Goal: Transaction & Acquisition: Subscribe to service/newsletter

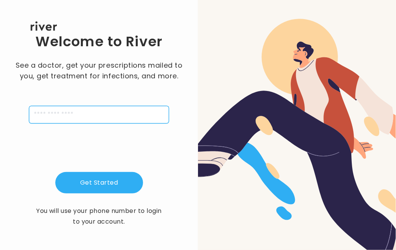
click at [82, 115] on input "tel" at bounding box center [99, 115] width 140 height 18
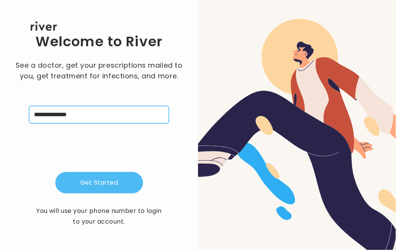
type input "**********"
click at [115, 181] on button "Get Started" at bounding box center [99, 182] width 88 height 21
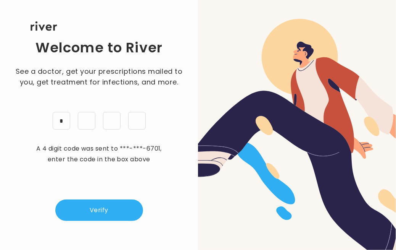
type input "*"
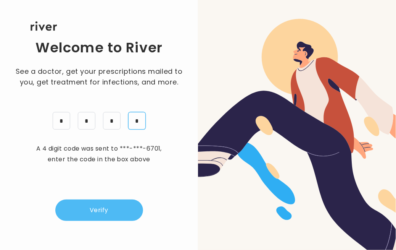
type input "*"
click at [102, 207] on button "Verify" at bounding box center [99, 209] width 88 height 21
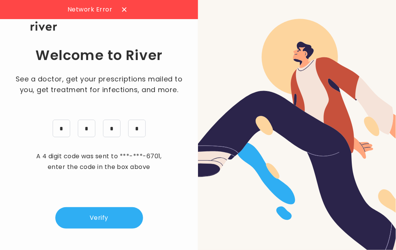
click at [122, 10] on icon at bounding box center [124, 9] width 5 height 5
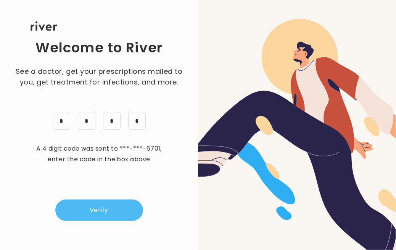
click at [102, 209] on button "Verify" at bounding box center [99, 209] width 88 height 21
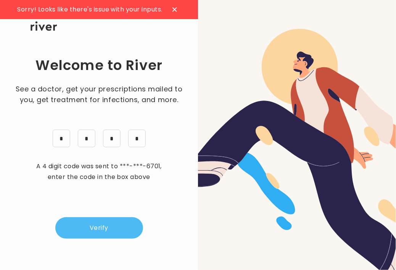
click at [120, 223] on button "Verify" at bounding box center [99, 227] width 88 height 21
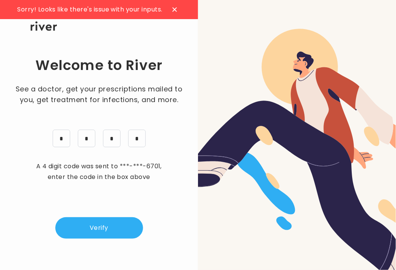
click at [173, 10] on icon at bounding box center [175, 9] width 5 height 5
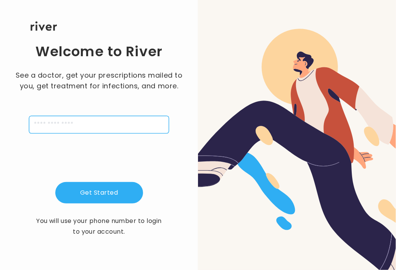
click at [71, 123] on input "tel" at bounding box center [99, 125] width 140 height 18
type input "**********"
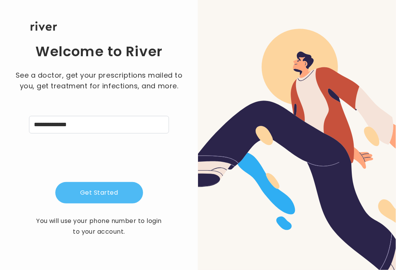
click at [95, 190] on button "Get Started" at bounding box center [99, 192] width 88 height 21
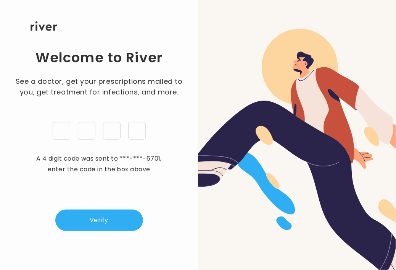
type input "*"
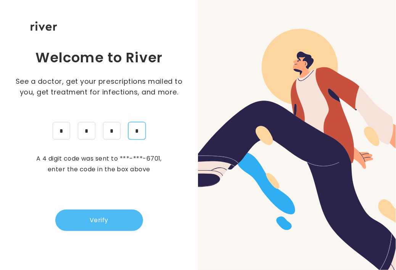
type input "*"
click at [115, 220] on button "Verify" at bounding box center [99, 219] width 88 height 21
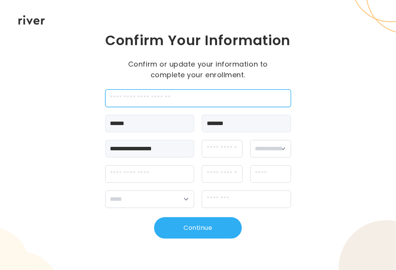
click at [148, 107] on input "employeeId" at bounding box center [198, 98] width 186 height 18
type input "*******"
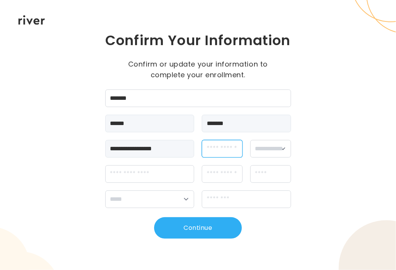
click at [223, 157] on input "dateOfBirth" at bounding box center [222, 149] width 41 height 18
type input "********"
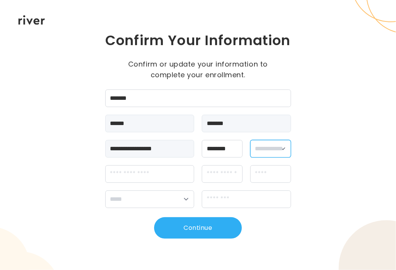
click at [275, 157] on select "**********" at bounding box center [271, 149] width 41 height 18
select select "******"
click at [251, 149] on select "**********" at bounding box center [271, 149] width 41 height 18
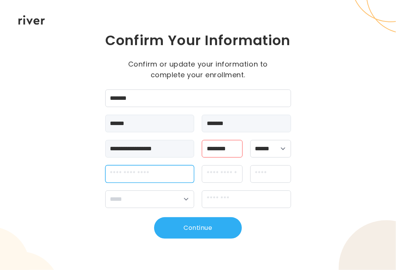
click at [136, 183] on input "streetAddress" at bounding box center [149, 174] width 89 height 18
click at [170, 181] on input "**********" at bounding box center [149, 174] width 89 height 18
drag, startPoint x: 170, startPoint y: 181, endPoint x: 205, endPoint y: 181, distance: 35.9
click at [205, 181] on div "**********" at bounding box center [198, 174] width 186 height 18
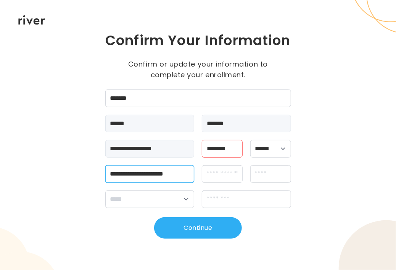
type input "**********"
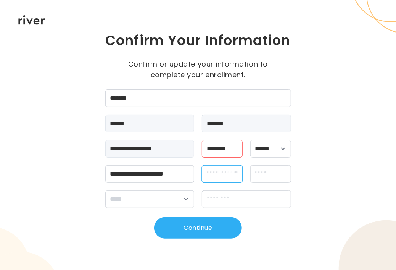
click at [226, 181] on input "apt" at bounding box center [222, 174] width 41 height 18
type input "****"
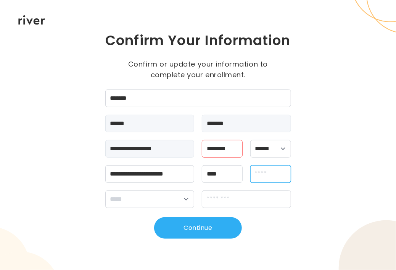
click at [257, 182] on input "city" at bounding box center [271, 174] width 41 height 18
type input "******"
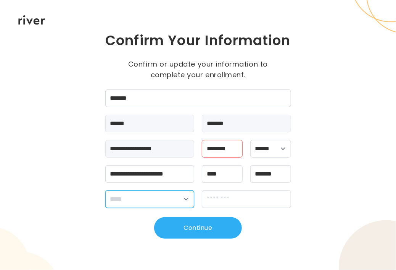
click at [186, 205] on select "**********" at bounding box center [149, 199] width 89 height 18
select select "**"
click at [105, 199] on select "**********" at bounding box center [149, 199] width 89 height 18
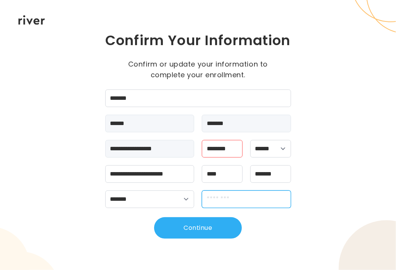
click at [223, 205] on input "zipCode" at bounding box center [246, 199] width 89 height 18
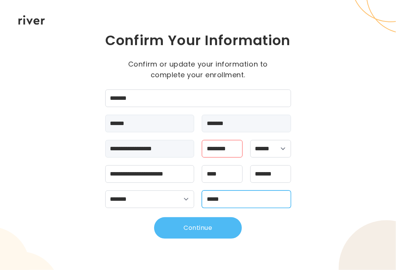
type input "*****"
click at [198, 235] on button "Continue" at bounding box center [198, 227] width 88 height 21
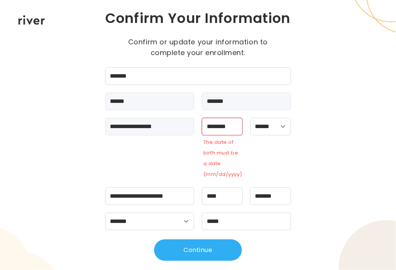
drag, startPoint x: 237, startPoint y: 135, endPoint x: 228, endPoint y: 135, distance: 9.2
click at [228, 135] on input "********" at bounding box center [222, 127] width 41 height 18
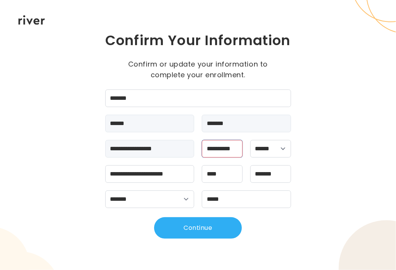
scroll to position [0, 3]
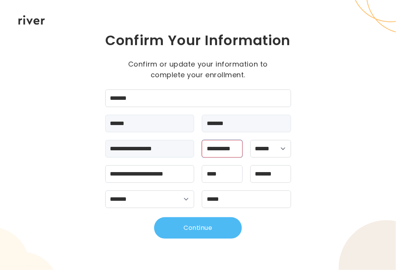
type input "**********"
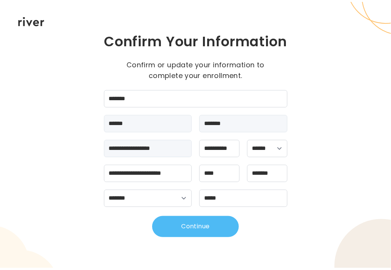
scroll to position [0, 0]
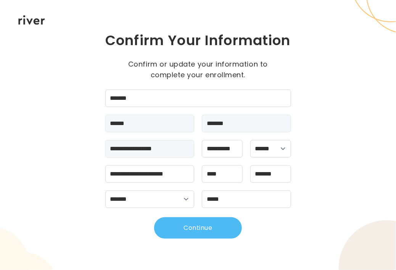
click at [199, 236] on button "Continue" at bounding box center [198, 227] width 88 height 21
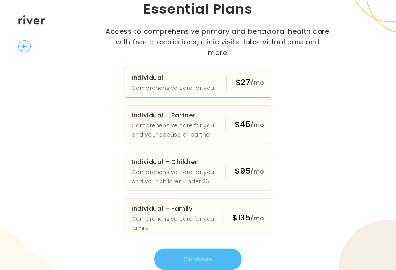
click at [180, 83] on p "Comprehensive care for you" at bounding box center [173, 87] width 83 height 9
click at [208, 254] on button "Continue" at bounding box center [198, 258] width 88 height 21
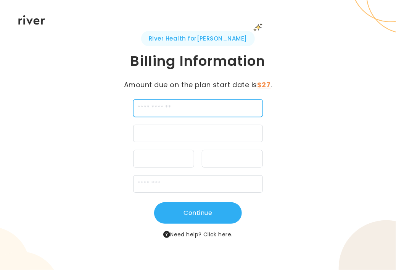
click at [186, 110] on input "cardName" at bounding box center [198, 108] width 130 height 18
type input "**********"
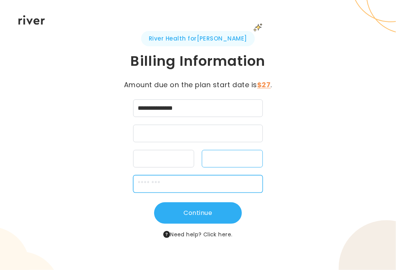
click at [171, 178] on input "zipCode" at bounding box center [198, 184] width 130 height 18
type input "*****"
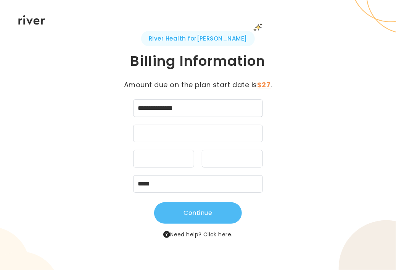
click at [198, 215] on button "Continue" at bounding box center [198, 212] width 88 height 21
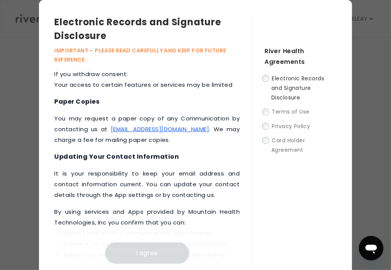
scroll to position [527, 0]
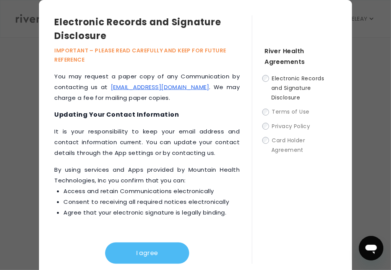
click at [158, 256] on button "I agree" at bounding box center [147, 252] width 84 height 21
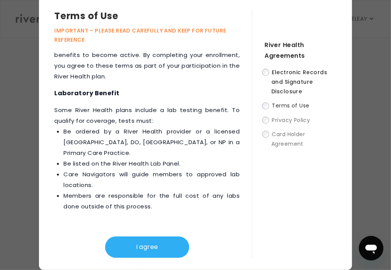
scroll to position [1548, 0]
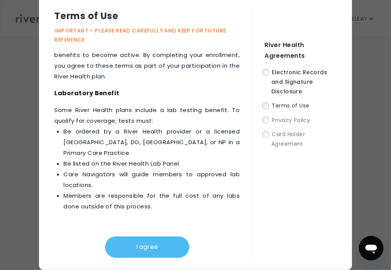
click at [163, 246] on button "I agree" at bounding box center [147, 246] width 84 height 21
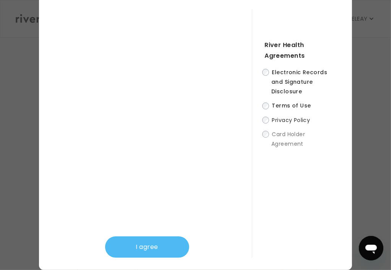
click at [170, 246] on button "I agree" at bounding box center [147, 246] width 84 height 21
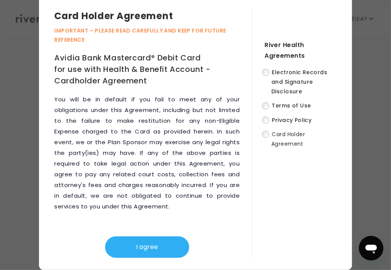
scroll to position [5875, 0]
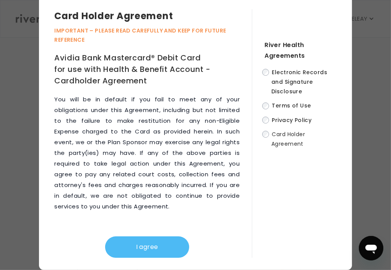
click at [155, 245] on button "I agree" at bounding box center [147, 246] width 84 height 21
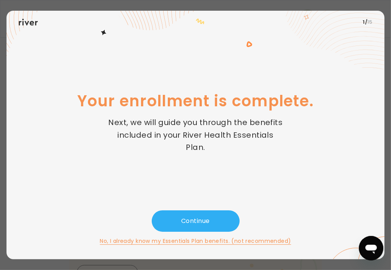
scroll to position [38, 0]
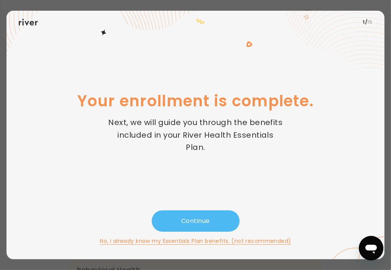
click at [181, 219] on button "Continue" at bounding box center [196, 220] width 88 height 21
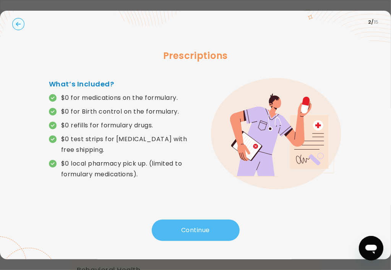
click at [192, 230] on button "Continue" at bounding box center [196, 229] width 88 height 21
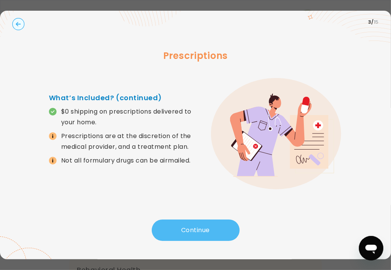
click at [193, 230] on button "Continue" at bounding box center [196, 229] width 88 height 21
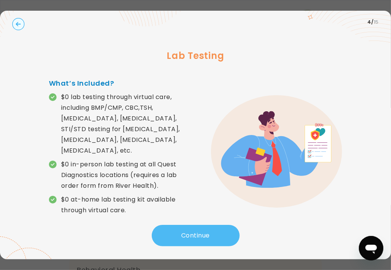
click at [194, 231] on button "Continue" at bounding box center [196, 235] width 88 height 21
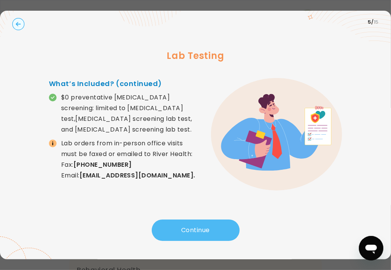
click at [194, 231] on button "Continue" at bounding box center [196, 229] width 88 height 21
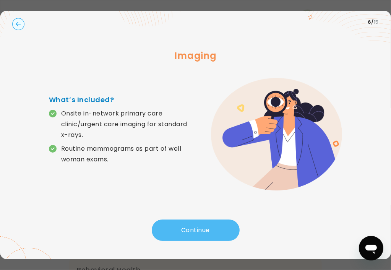
click at [194, 231] on button "Continue" at bounding box center [196, 229] width 88 height 21
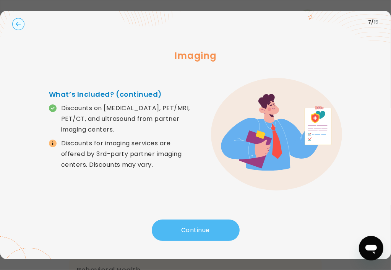
click at [194, 231] on button "Continue" at bounding box center [196, 229] width 88 height 21
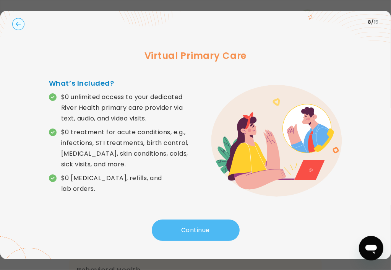
click at [194, 231] on button "Continue" at bounding box center [196, 229] width 88 height 21
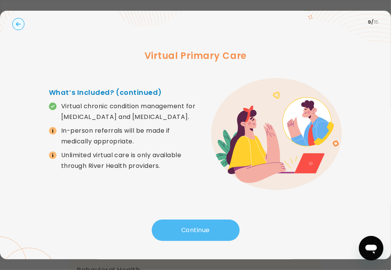
click at [194, 231] on button "Continue" at bounding box center [196, 229] width 88 height 21
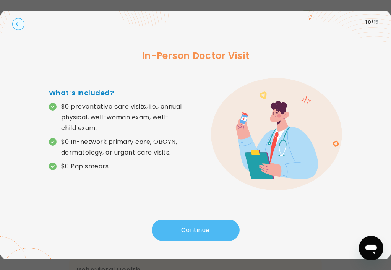
click at [194, 231] on button "Continue" at bounding box center [196, 229] width 88 height 21
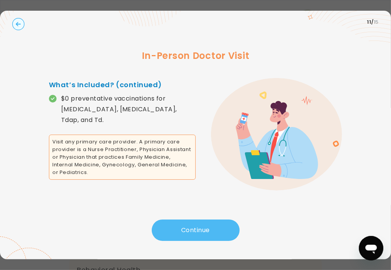
click at [194, 231] on button "Continue" at bounding box center [196, 229] width 88 height 21
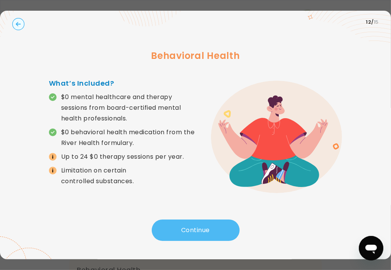
click at [194, 231] on button "Continue" at bounding box center [196, 229] width 88 height 21
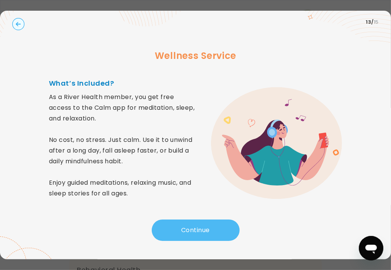
click at [194, 231] on button "Continue" at bounding box center [196, 229] width 88 height 21
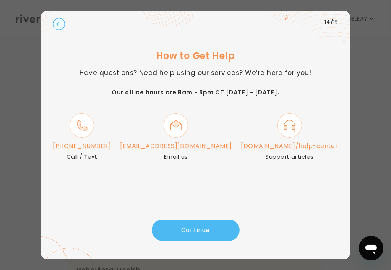
click at [194, 231] on button "Continue" at bounding box center [196, 229] width 88 height 21
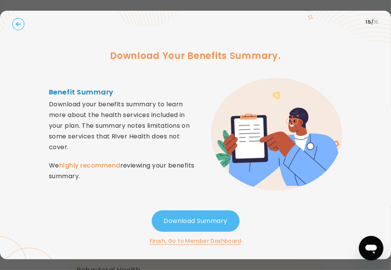
click at [202, 226] on button "Download Summary" at bounding box center [196, 220] width 88 height 21
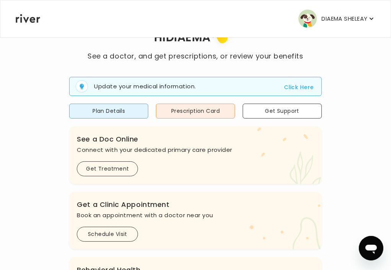
click at [373, 19] on icon "button" at bounding box center [371, 19] width 8 height 8
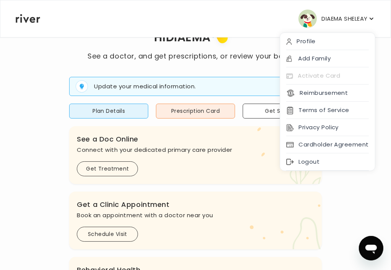
click at [38, 23] on div "DIAEMA SHELEAY Profile Add Family Activate Card Reimbursement Terms of Service …" at bounding box center [195, 18] width 359 height 37
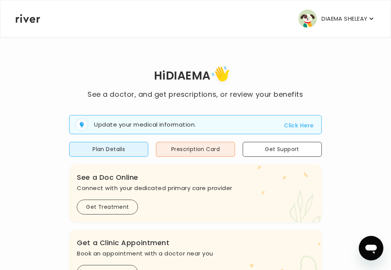
scroll to position [76, 0]
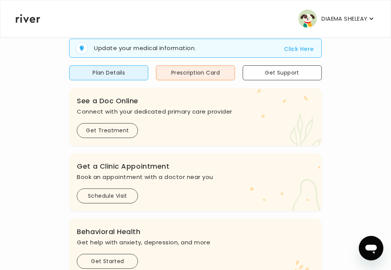
click at [284, 53] on button "Click Here" at bounding box center [298, 48] width 29 height 9
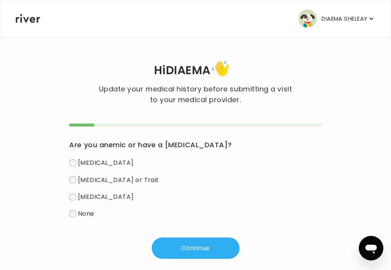
click at [128, 185] on label "[MEDICAL_DATA] or Trait" at bounding box center [195, 179] width 252 height 11
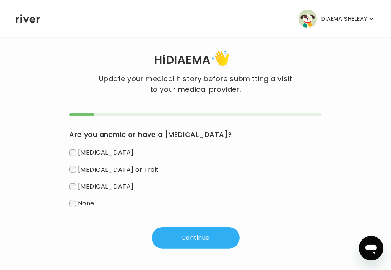
scroll to position [23, 0]
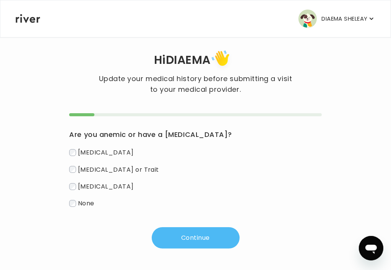
click at [196, 236] on button "Continue" at bounding box center [196, 237] width 88 height 21
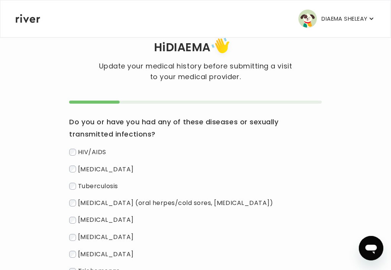
click at [125, 209] on label "[MEDICAL_DATA] (oral herpes/cold sores, [MEDICAL_DATA])" at bounding box center [195, 202] width 252 height 11
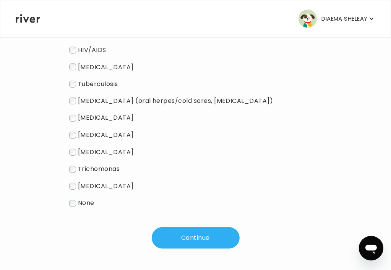
scroll to position [149, 0]
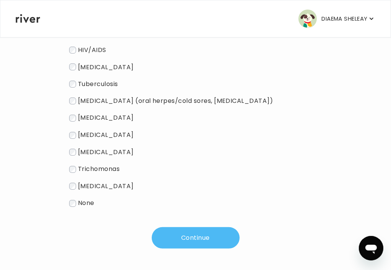
click at [216, 238] on button "Continue" at bounding box center [196, 237] width 88 height 21
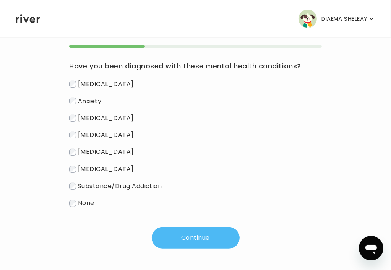
click at [205, 234] on button "Continue" at bounding box center [196, 237] width 88 height 21
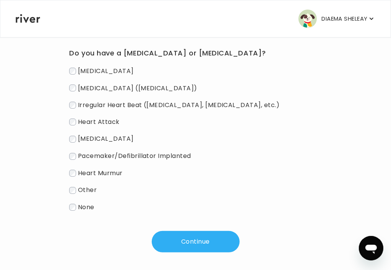
click at [127, 94] on label "[MEDICAL_DATA] ([MEDICAL_DATA])" at bounding box center [195, 87] width 252 height 11
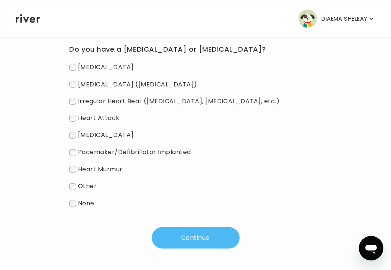
click at [204, 234] on button "Continue" at bounding box center [196, 237] width 88 height 21
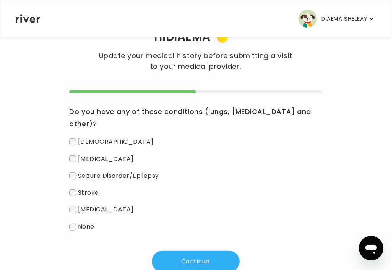
scroll to position [57, 0]
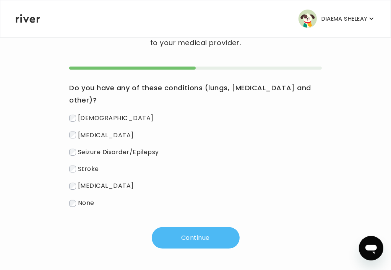
click at [215, 236] on button "Continue" at bounding box center [196, 237] width 88 height 21
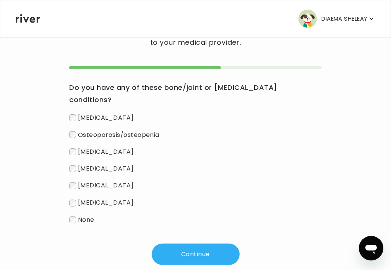
click at [130, 221] on label "None" at bounding box center [195, 219] width 252 height 11
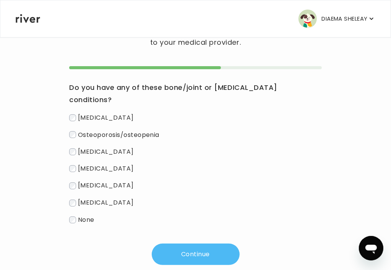
click at [210, 252] on button "Continue" at bounding box center [196, 253] width 88 height 21
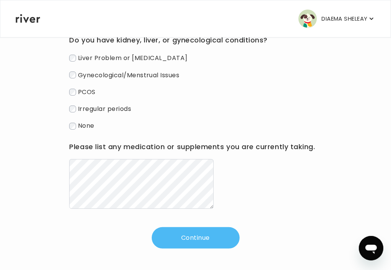
scroll to position [129, 0]
click at [211, 233] on button "Continue" at bounding box center [196, 237] width 88 height 21
click at [205, 233] on button "Continue" at bounding box center [196, 237] width 88 height 21
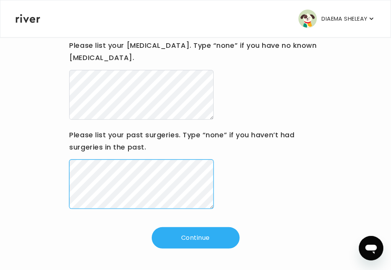
scroll to position [112, 0]
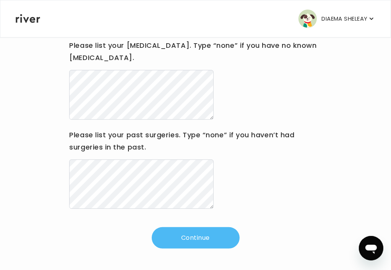
click at [202, 242] on button "Continue" at bounding box center [196, 237] width 88 height 21
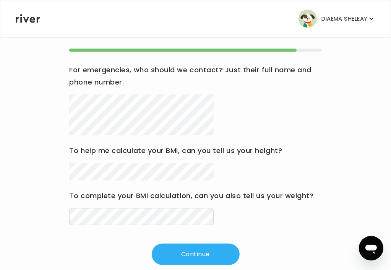
scroll to position [76, 0]
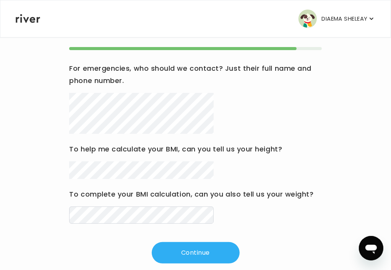
click at [93, 224] on div "Hi DIAEMA Update your medical history before submitting a visit to your medical…" at bounding box center [195, 122] width 360 height 281
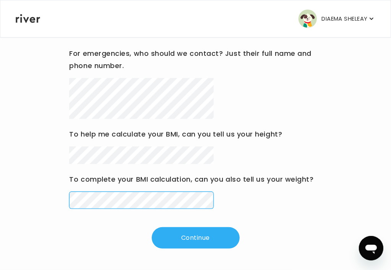
scroll to position [128, 0]
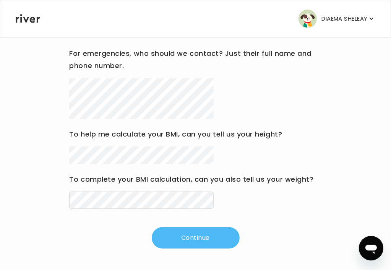
click at [200, 239] on button "Continue" at bounding box center [196, 237] width 88 height 21
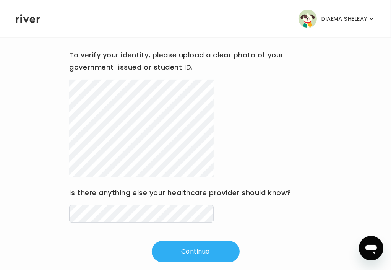
scroll to position [128, 0]
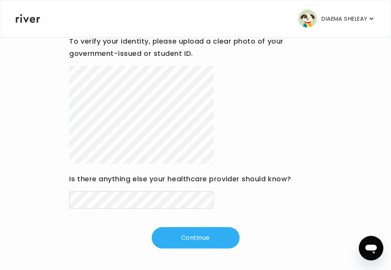
drag, startPoint x: 206, startPoint y: 210, endPoint x: 283, endPoint y: 222, distance: 78.1
click at [283, 222] on div "Hi DIAEMA Update your medical history before submitting a visit to your medical…" at bounding box center [195, 102] width 360 height 294
click at [90, 196] on div "Hi DIAEMA Update your medical history before submitting a visit to your medical…" at bounding box center [195, 102] width 360 height 294
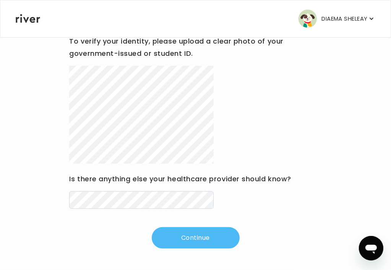
click at [216, 236] on button "Continue" at bounding box center [196, 237] width 88 height 21
click at [218, 238] on button "Continue" at bounding box center [196, 237] width 88 height 21
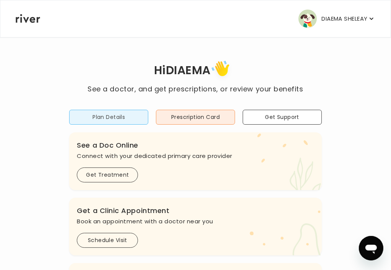
click at [148, 121] on button "Plan Details" at bounding box center [108, 117] width 79 height 15
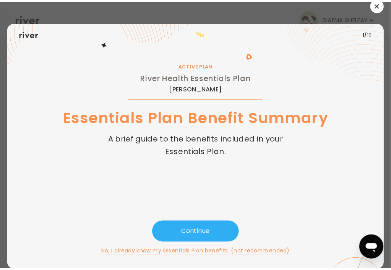
scroll to position [3, 0]
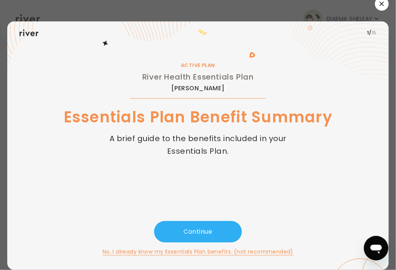
click at [378, 8] on button "button" at bounding box center [382, 4] width 14 height 14
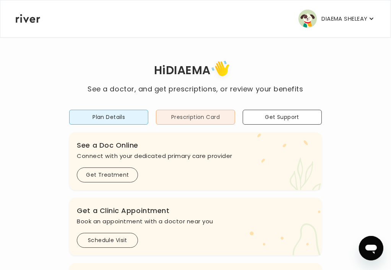
click at [199, 120] on button "Prescription Card" at bounding box center [195, 117] width 79 height 15
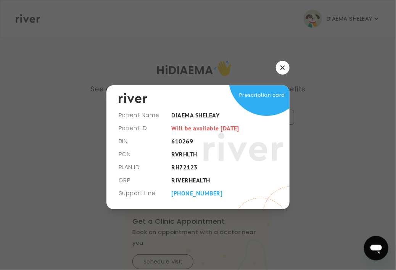
click at [284, 69] on icon "button" at bounding box center [283, 68] width 4 height 4
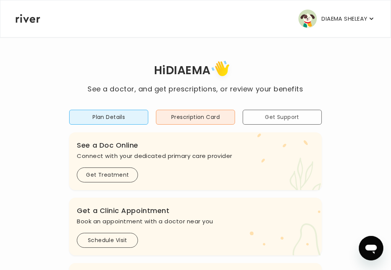
click at [259, 121] on button "Get Support" at bounding box center [282, 117] width 79 height 15
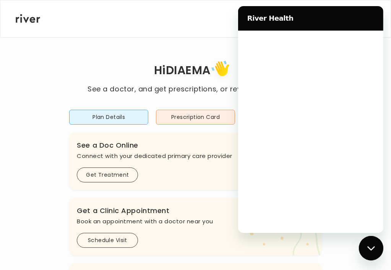
scroll to position [0, 0]
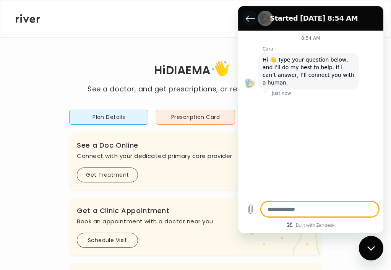
type textarea "*"
click at [245, 18] on icon "Back to the conversation list" at bounding box center [249, 18] width 9 height 9
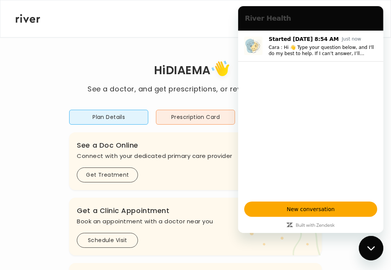
click at [113, 60] on div "Hi DIAEMA See a doctor, and get prescriptions, or review your benefits Plan Det…" at bounding box center [195, 255] width 360 height 436
click at [204, 42] on div "Hi DIAEMA See a doctor, and get prescriptions, or review your benefits Plan Det…" at bounding box center [195, 255] width 360 height 436
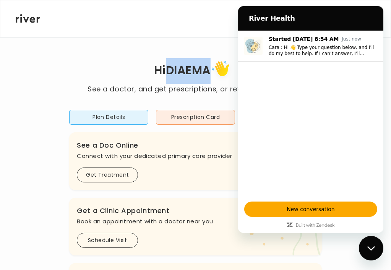
click at [204, 42] on div "Hi DIAEMA See a doctor, and get prescriptions, or review your benefits Plan Det…" at bounding box center [195, 255] width 360 height 436
click at [373, 248] on icon "Close messaging window" at bounding box center [371, 247] width 8 height 5
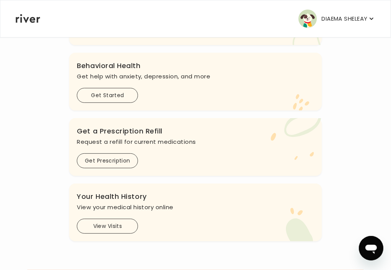
scroll to position [205, 0]
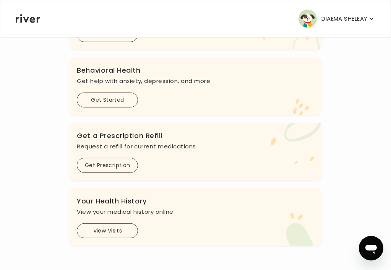
click at [373, 20] on icon "button" at bounding box center [371, 19] width 8 height 8
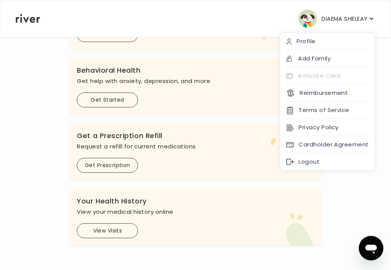
click at [31, 88] on div "Hi DIAEMA See a doctor, and get prescriptions, or review your benefits Plan Det…" at bounding box center [195, 49] width 360 height 393
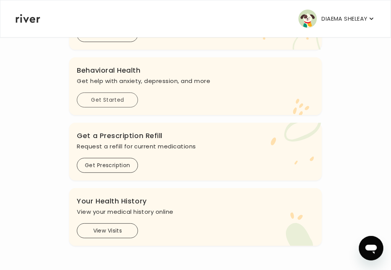
click at [138, 107] on button "Get Started" at bounding box center [107, 99] width 61 height 15
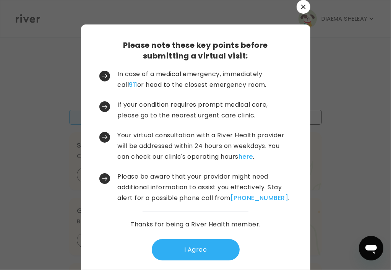
scroll to position [0, 0]
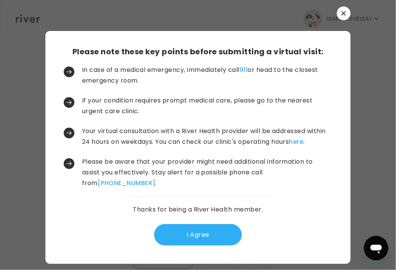
click at [341, 11] on button "button" at bounding box center [344, 13] width 14 height 14
